Goal: Navigation & Orientation: Find specific page/section

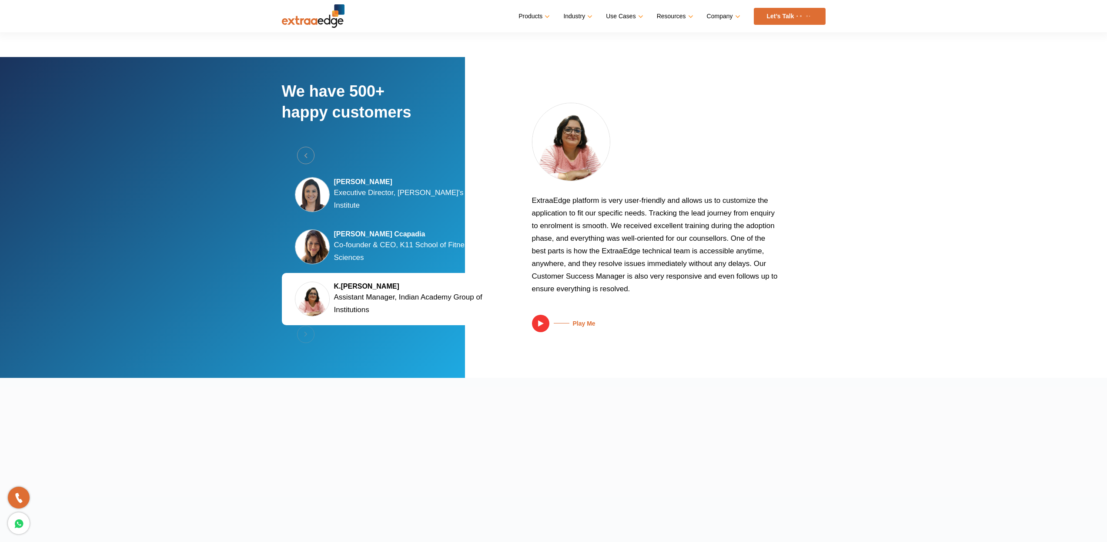
scroll to position [1927, 0]
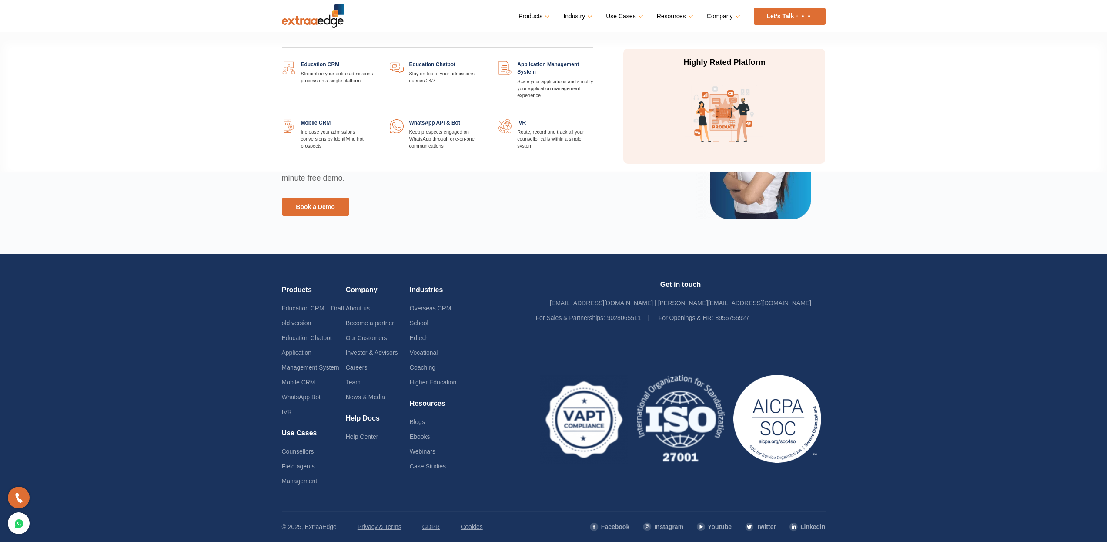
click at [593, 61] on link at bounding box center [593, 61] width 0 height 0
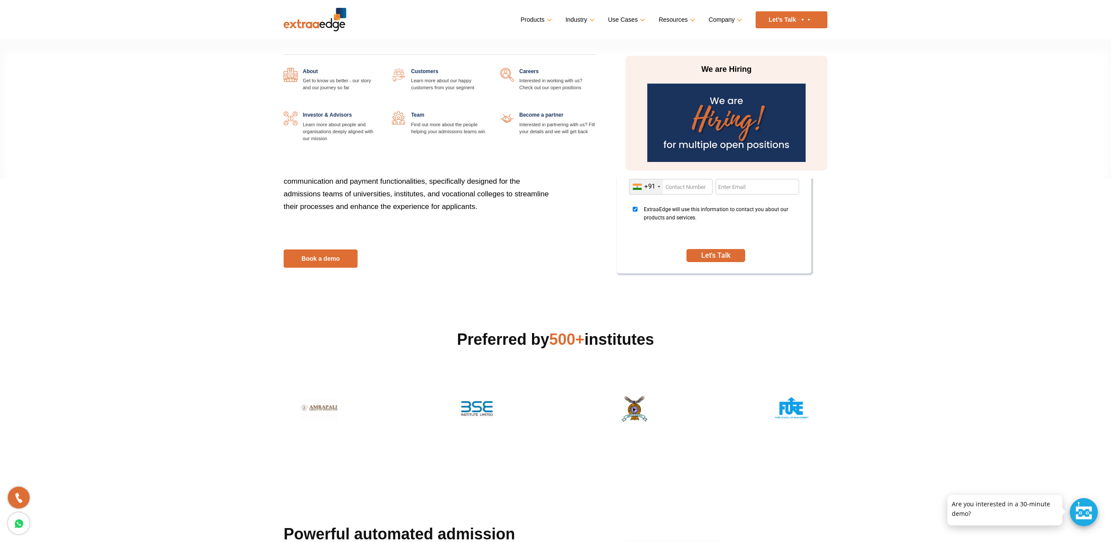
click at [739, 20] on link "Company" at bounding box center [725, 19] width 32 height 13
